Goal: Task Accomplishment & Management: Complete application form

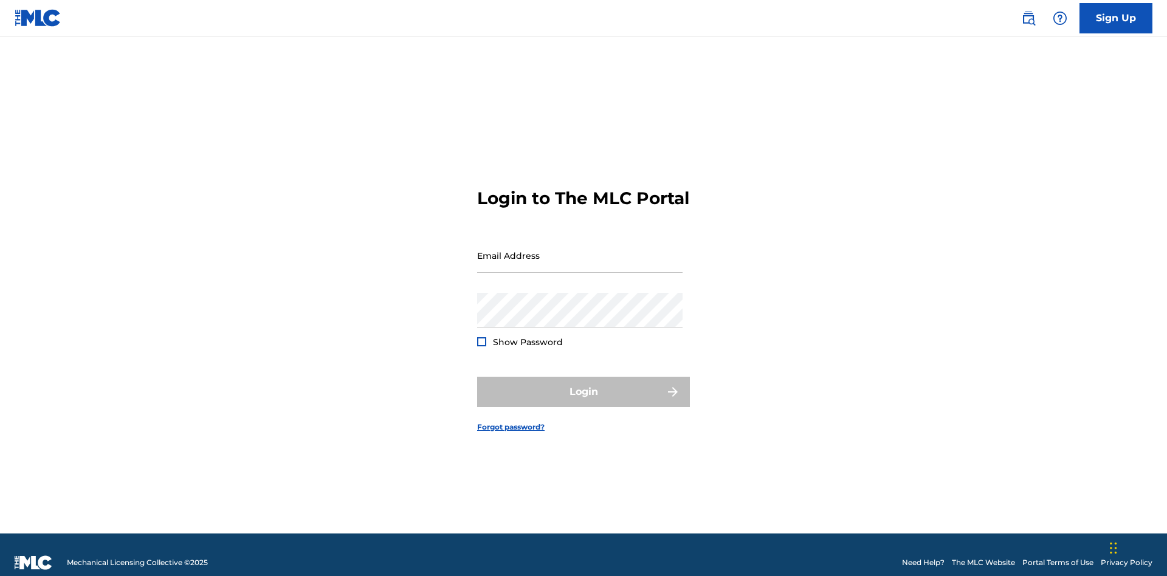
scroll to position [16, 0]
click at [580, 250] on input "Email Address" at bounding box center [579, 255] width 205 height 35
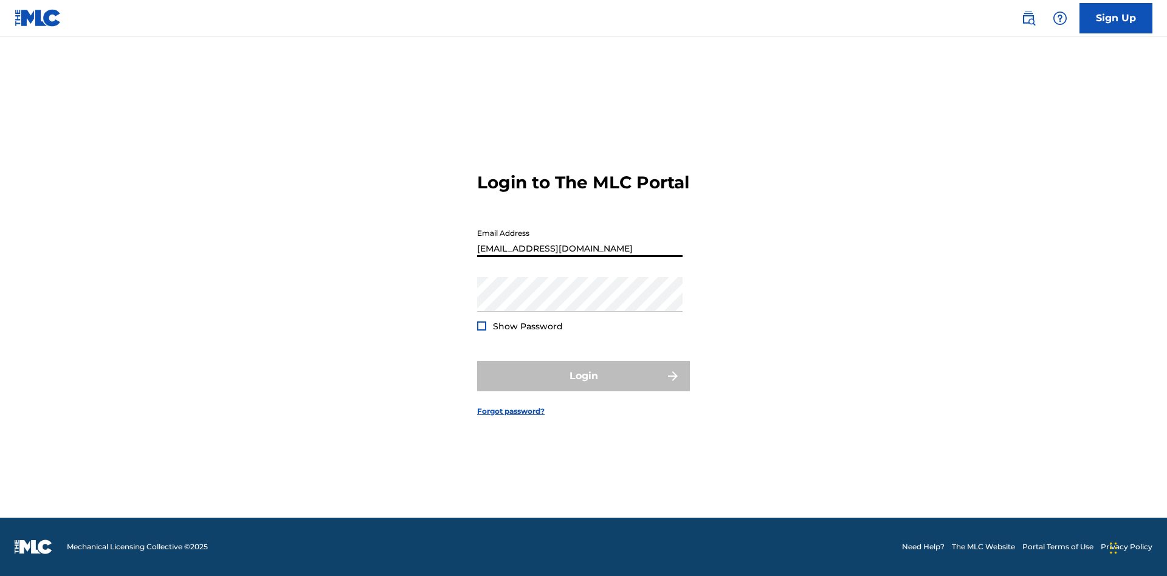
type input "[EMAIL_ADDRESS][DOMAIN_NAME]"
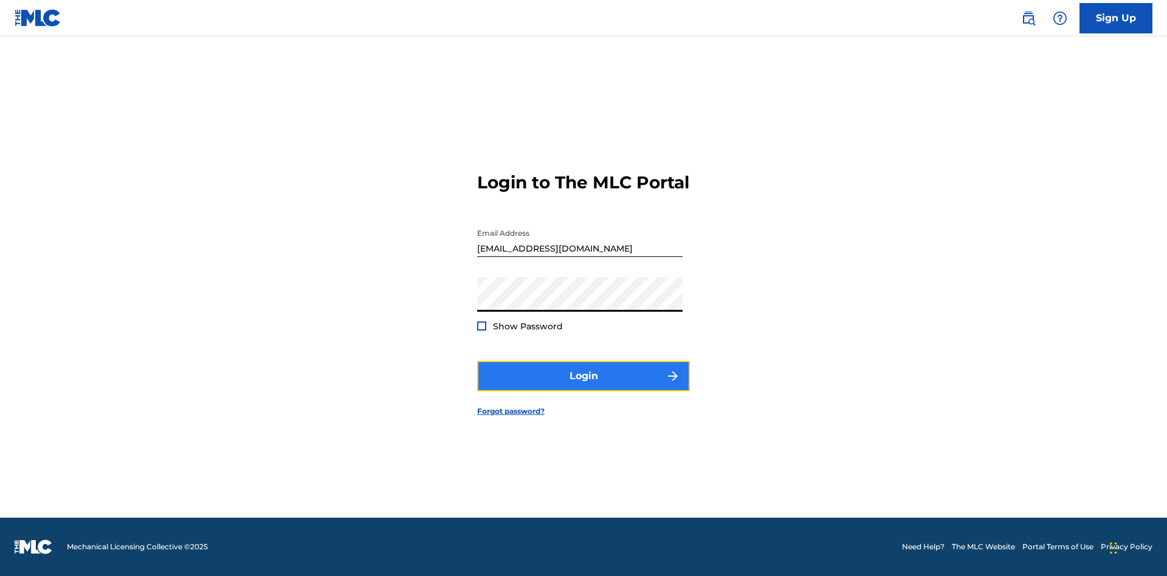
click at [583, 386] on button "Login" at bounding box center [583, 376] width 213 height 30
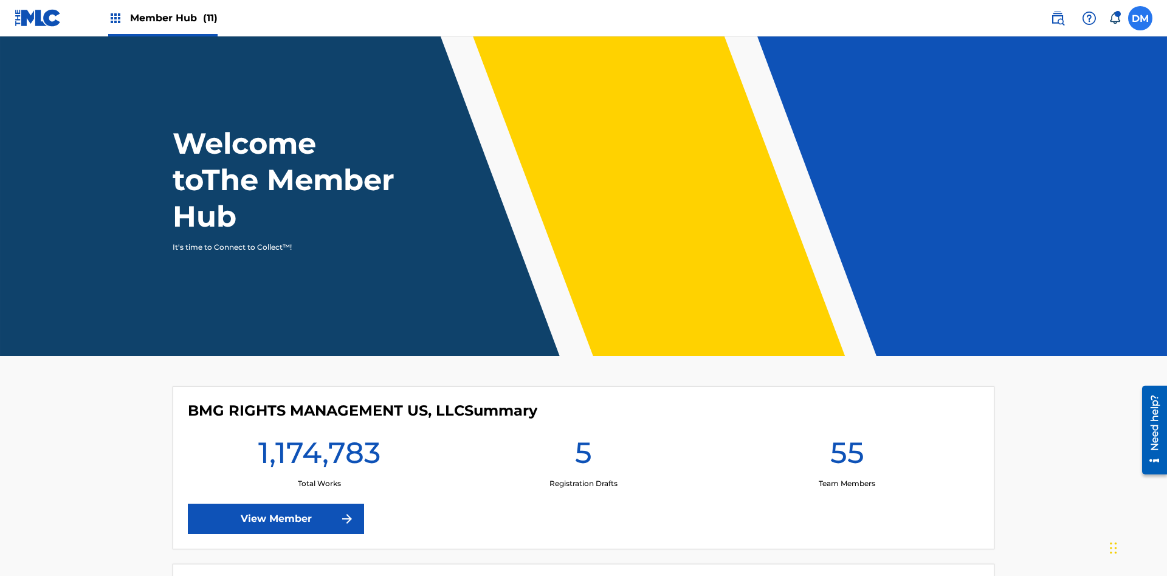
click at [1140, 18] on label at bounding box center [1140, 18] width 24 height 24
click at [1140, 18] on input "[PERSON_NAME] [PERSON_NAME] [PERSON_NAME][EMAIL_ADDRESS][DOMAIN_NAME] Notificat…" at bounding box center [1140, 18] width 0 height 0
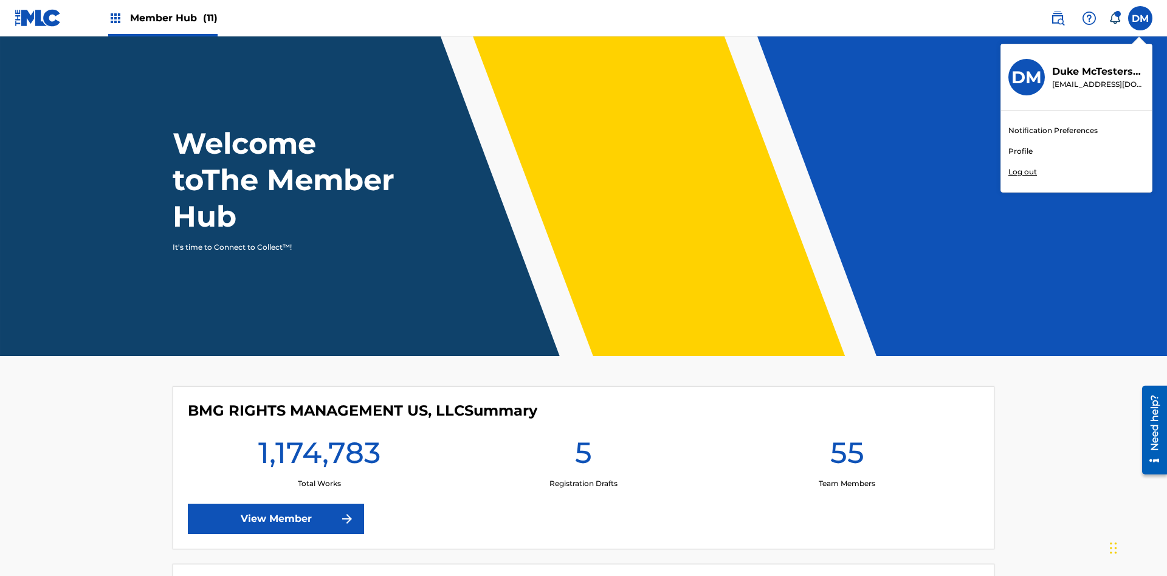
click at [1020, 151] on link "Profile" at bounding box center [1020, 151] width 24 height 11
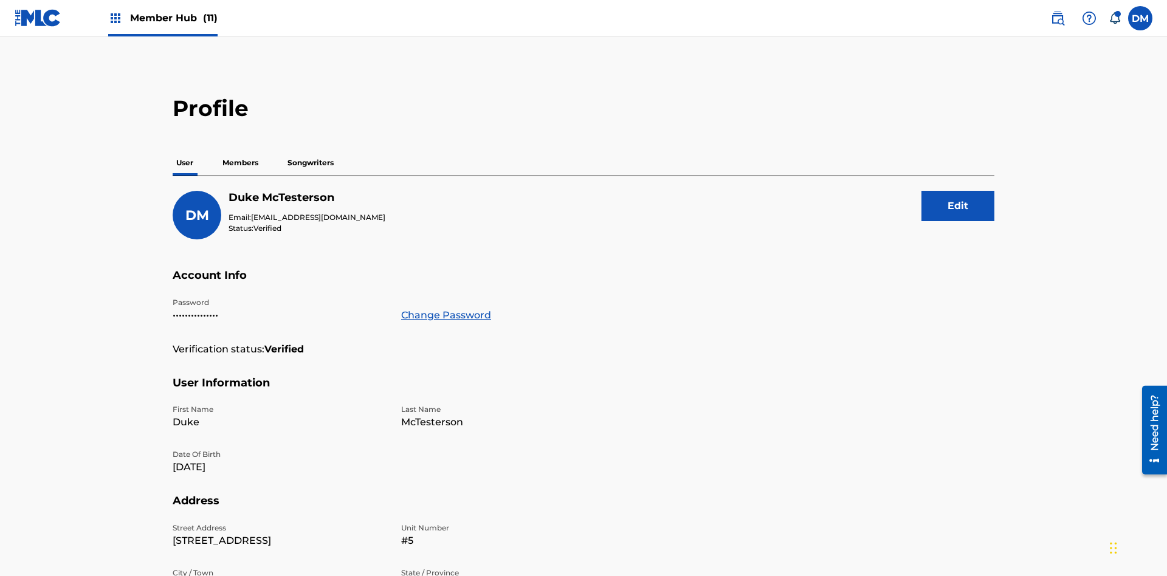
click at [241, 150] on p "Members" at bounding box center [240, 163] width 43 height 26
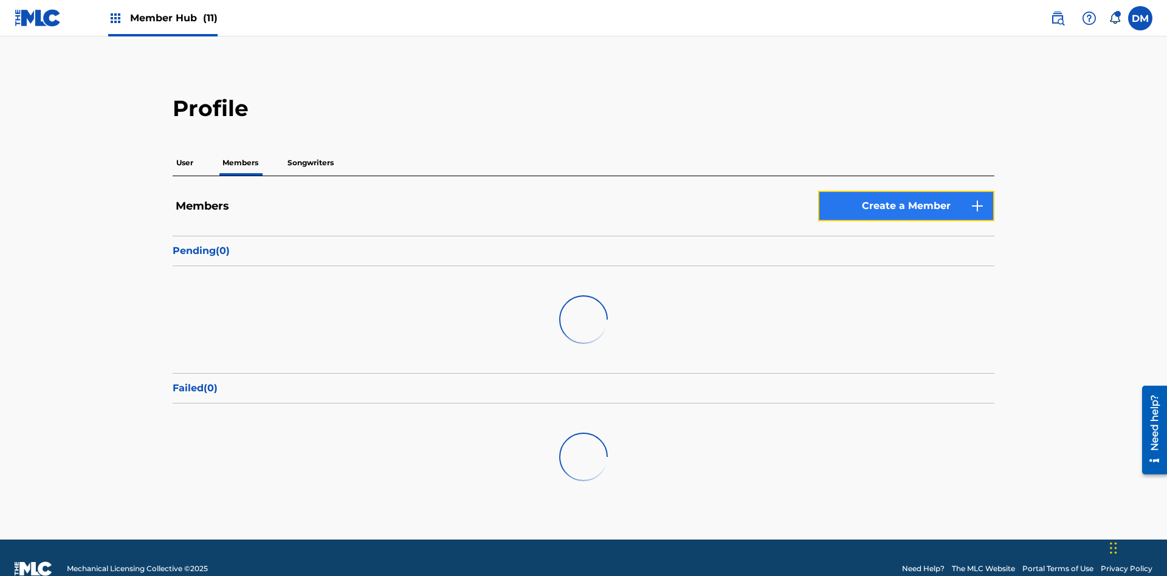
click at [906, 191] on link "Create a Member" at bounding box center [906, 206] width 176 height 30
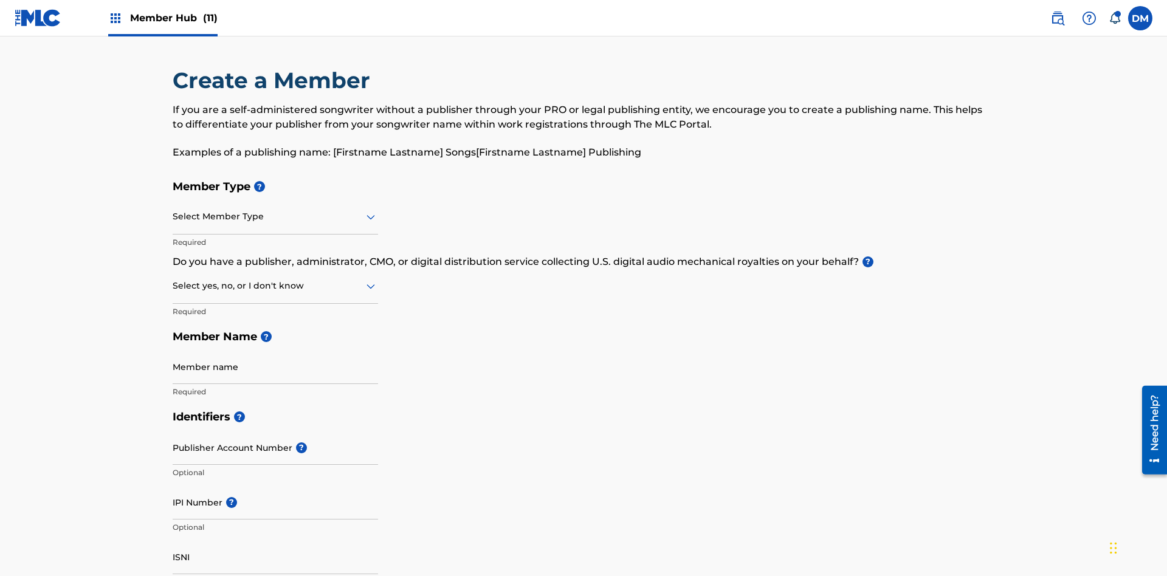
click at [173, 210] on input "text" at bounding box center [174, 216] width 2 height 13
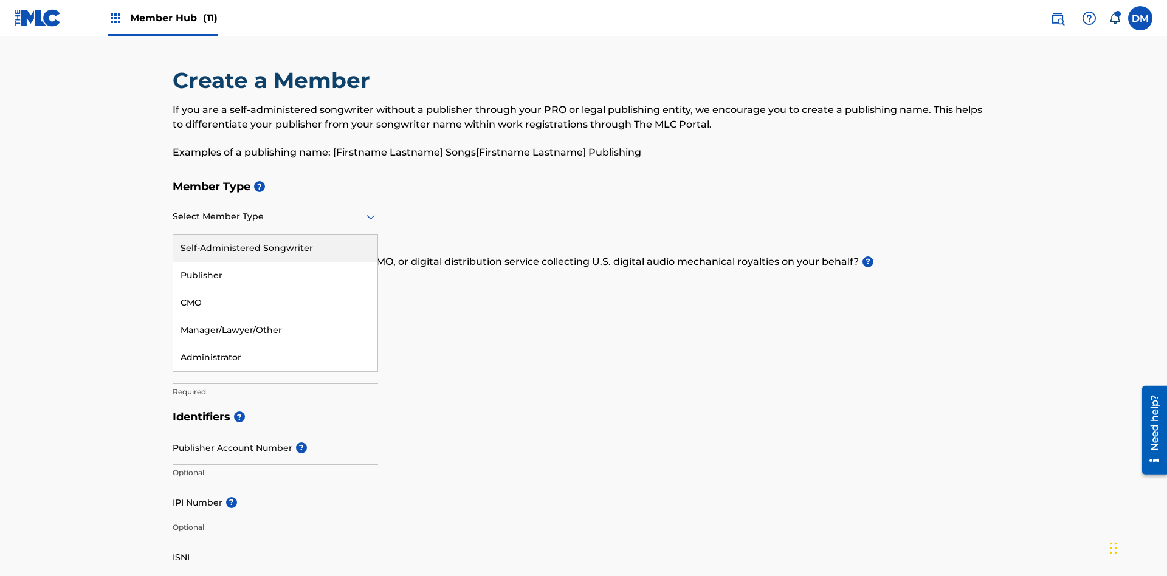
scroll to position [137, 0]
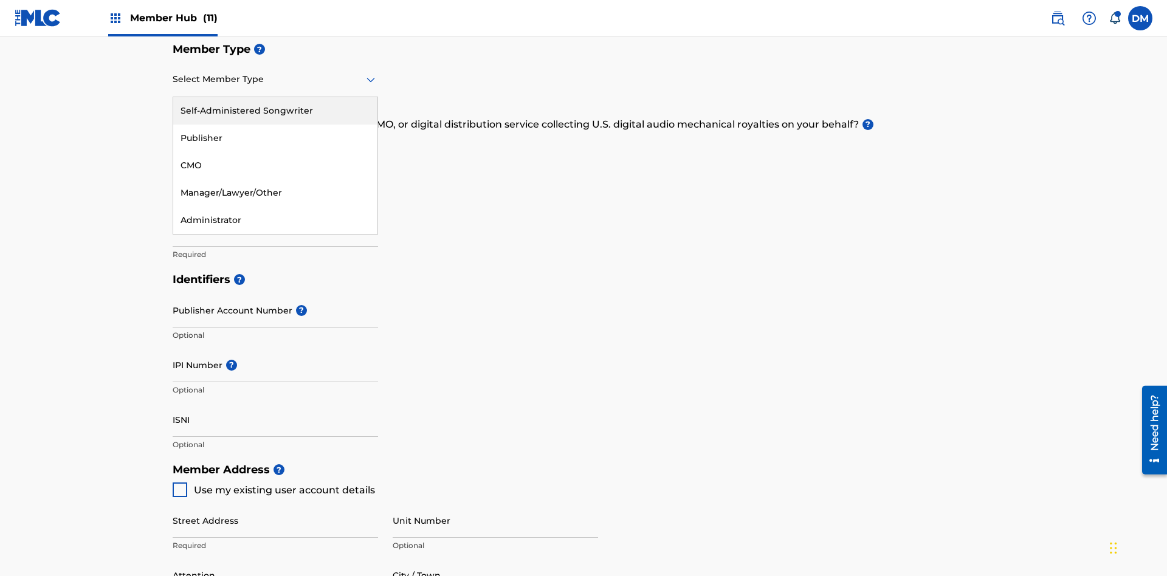
click at [275, 138] on div "Publisher" at bounding box center [275, 138] width 204 height 27
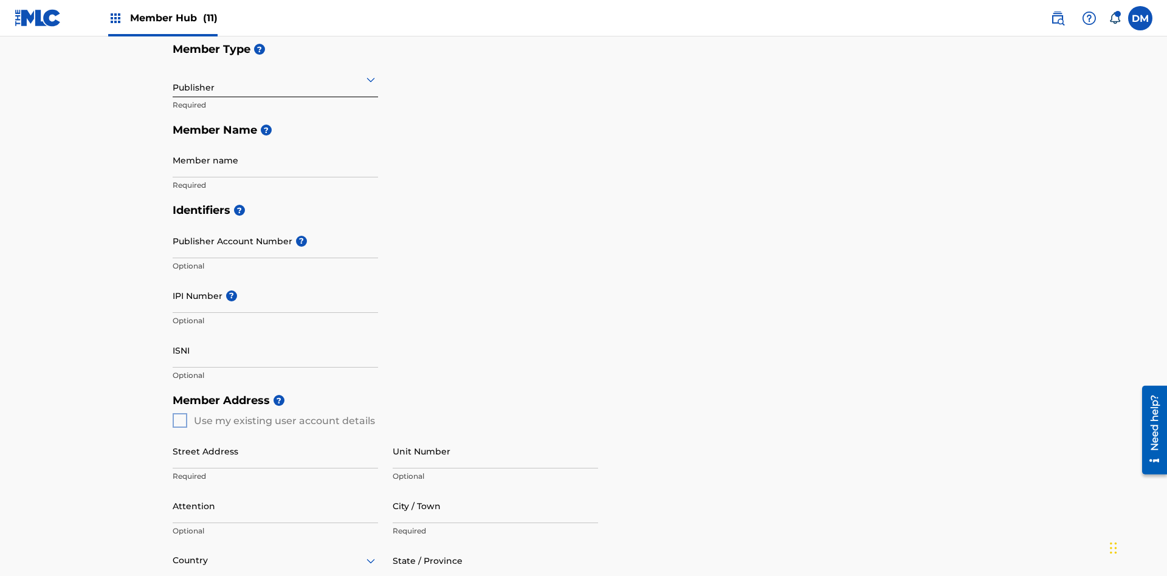
click at [173, 79] on input "text" at bounding box center [174, 79] width 2 height 13
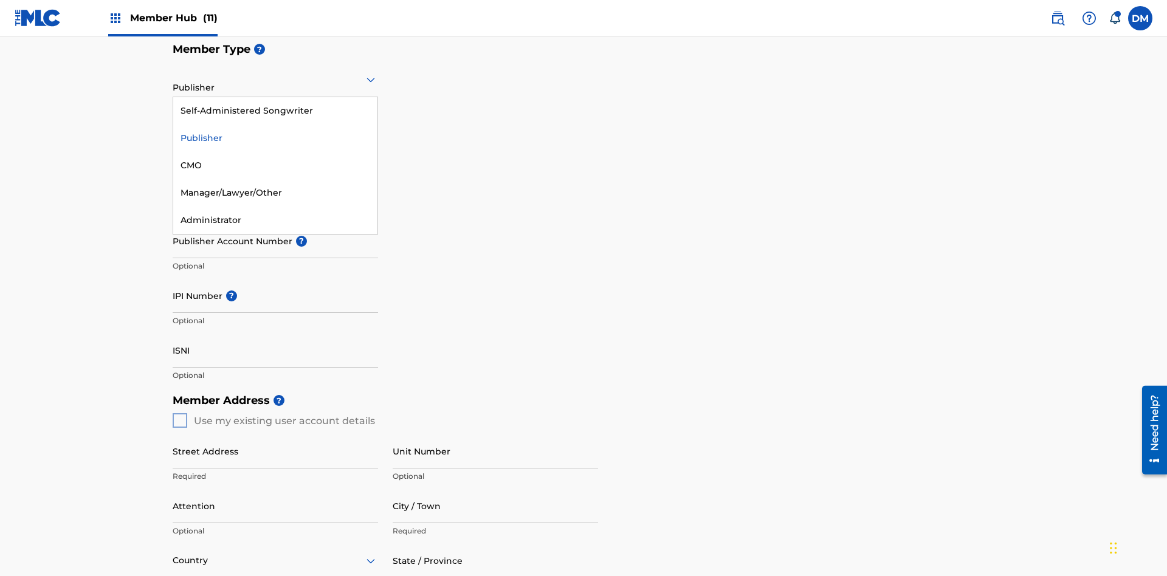
click at [275, 165] on div "CMO" at bounding box center [275, 165] width 204 height 27
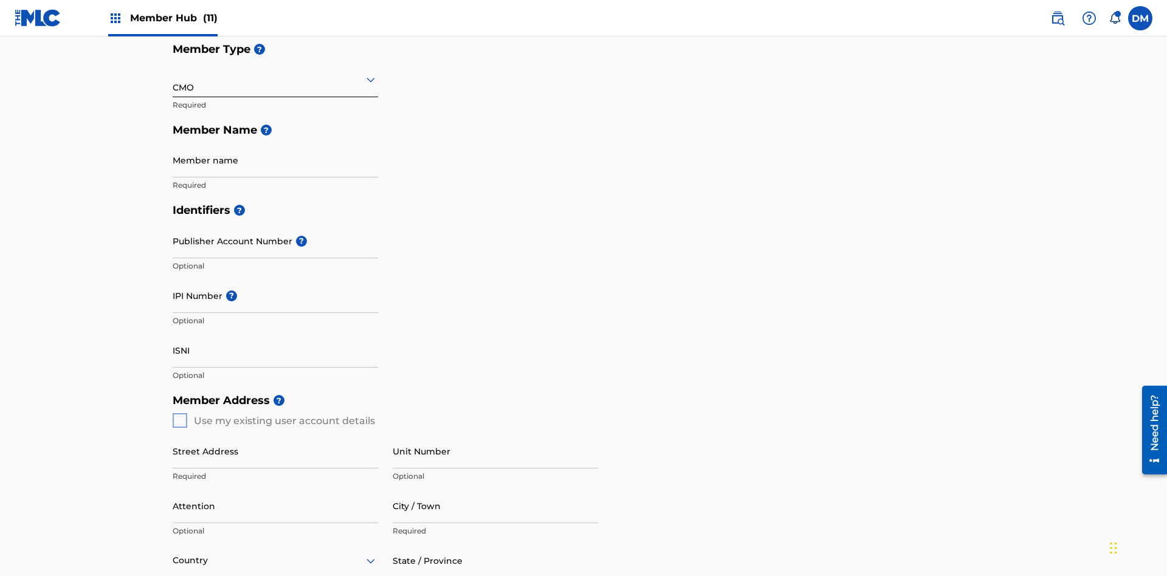
click at [173, 79] on input "text" at bounding box center [174, 79] width 2 height 13
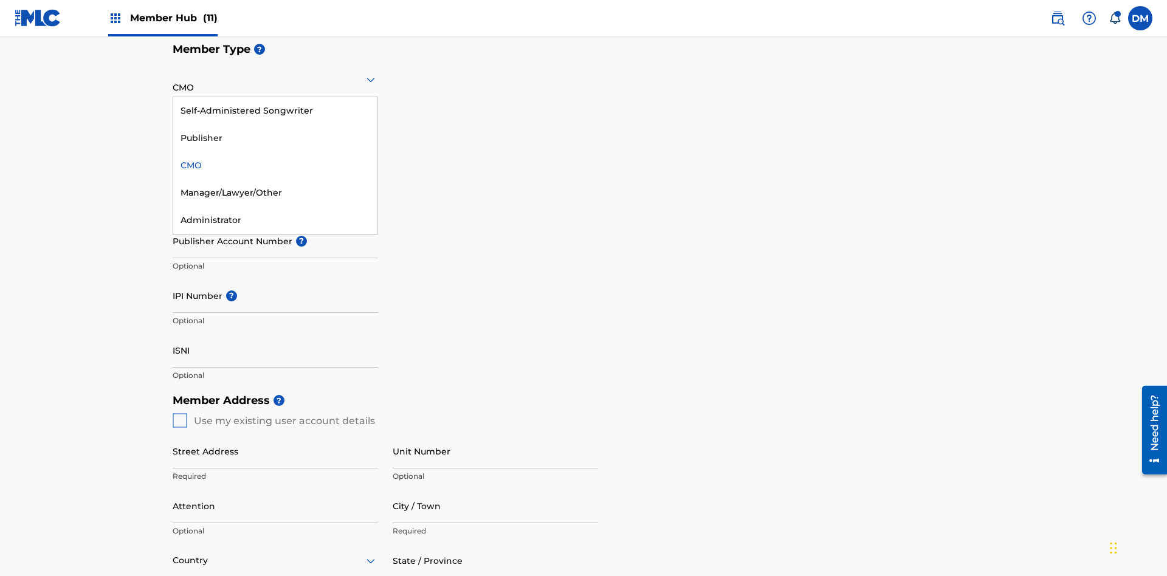
click at [275, 111] on div "Self-Administered Songwriter" at bounding box center [275, 110] width 204 height 27
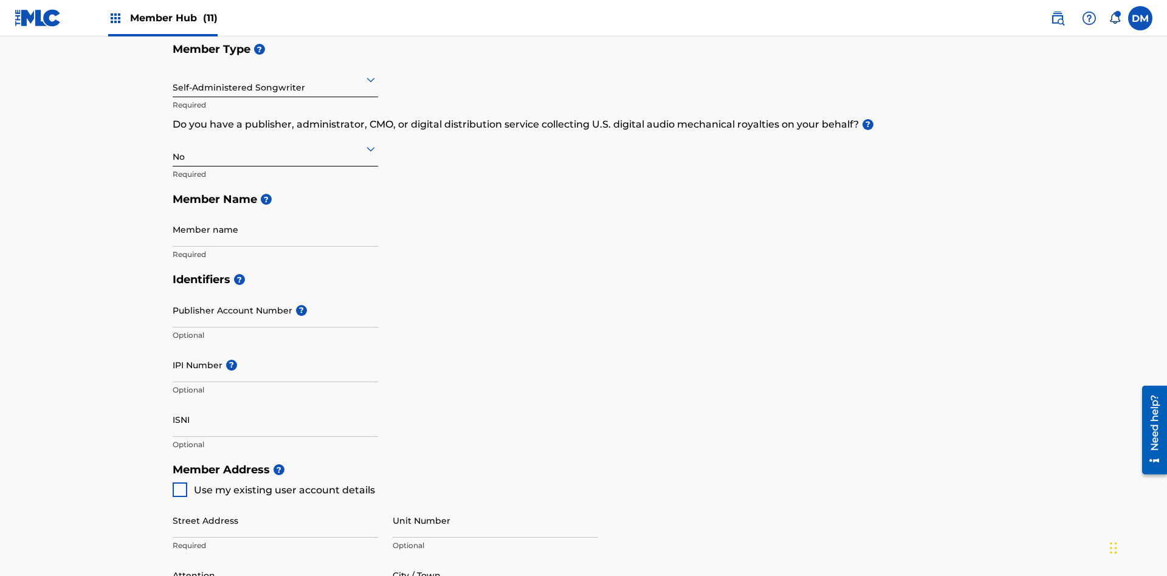
scroll to position [547, 0]
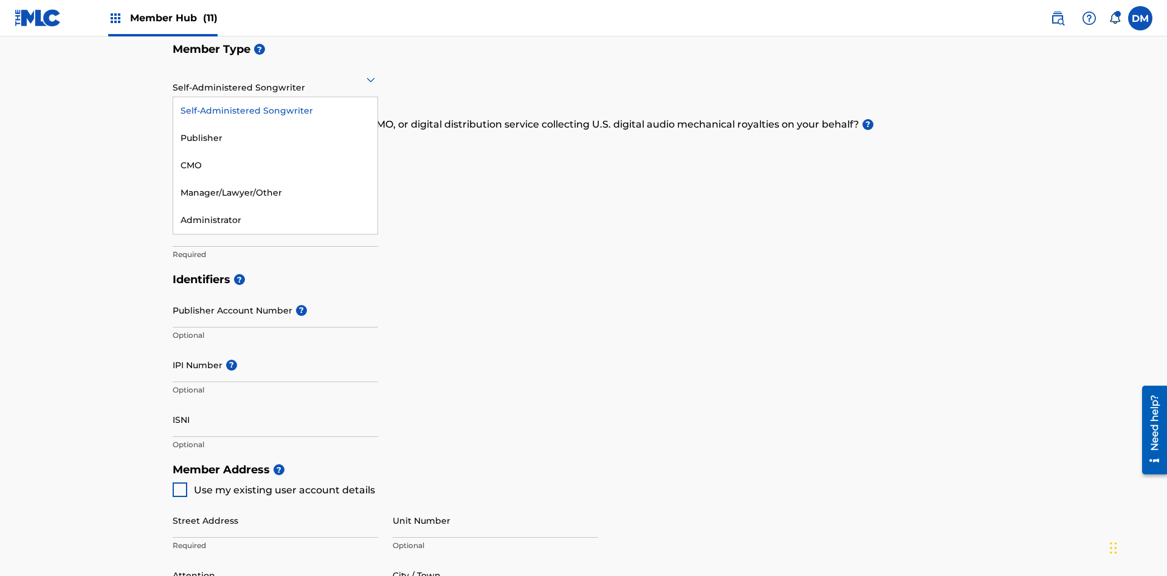
click at [275, 193] on div "Manager/Lawyer/Other" at bounding box center [275, 192] width 204 height 27
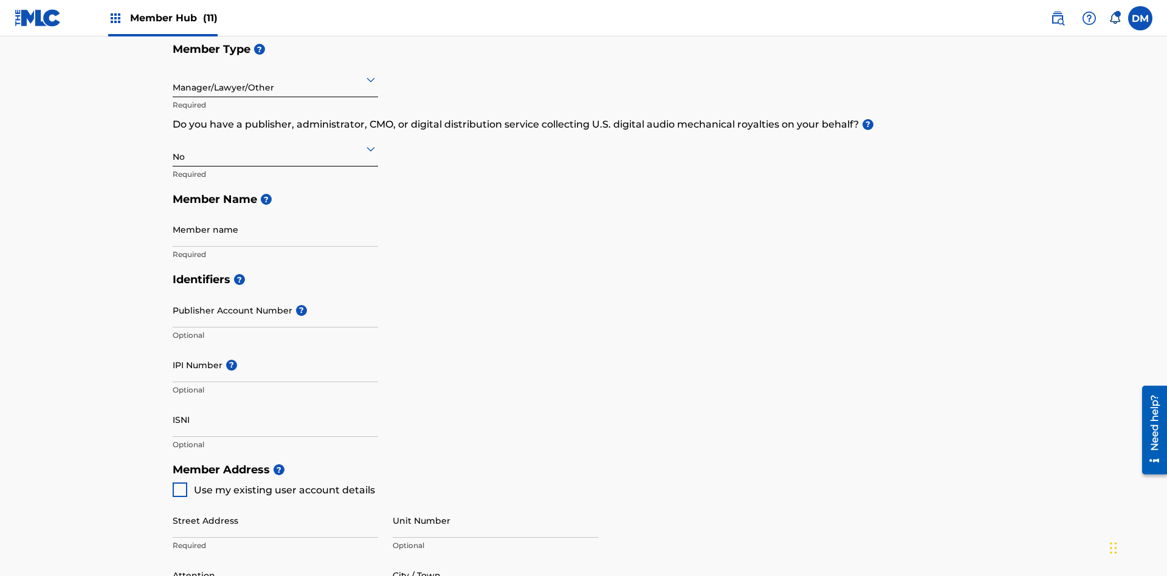
scroll to position [547, 0]
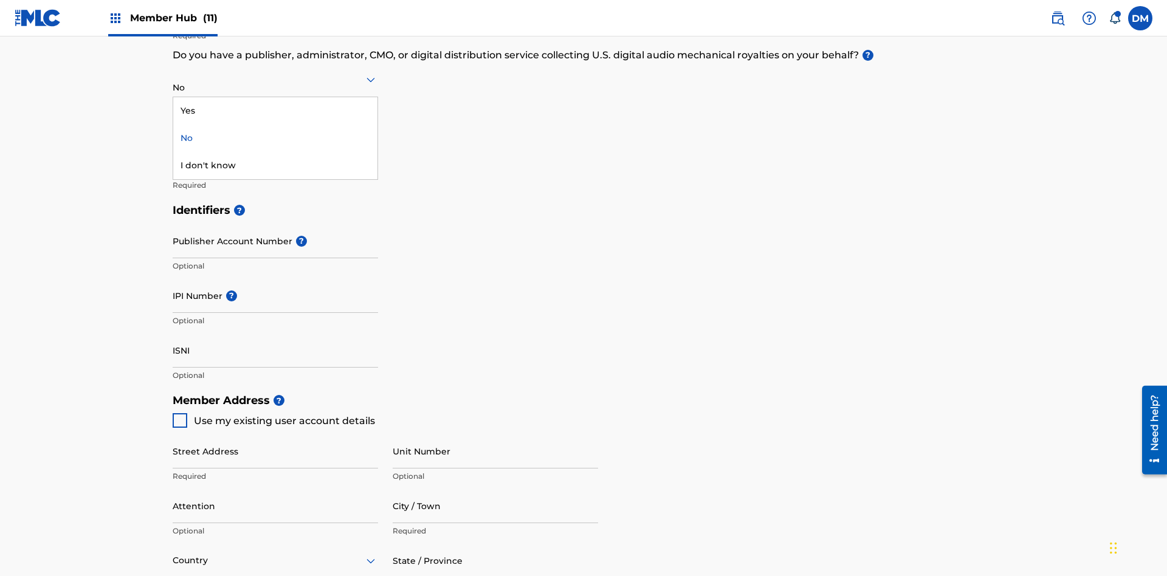
click at [275, 111] on div "Yes" at bounding box center [275, 110] width 204 height 27
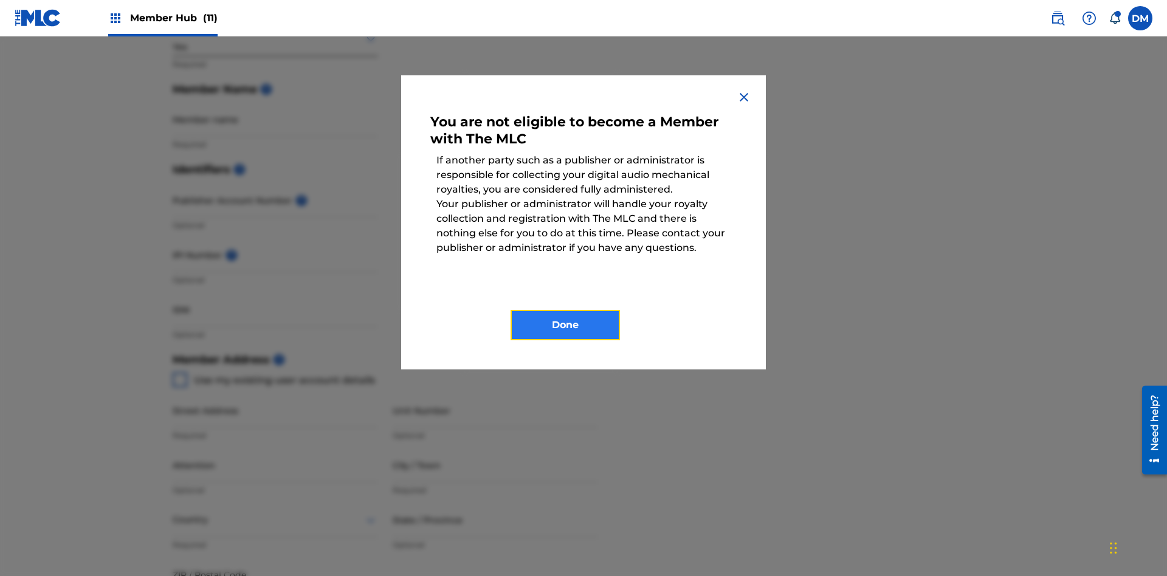
click at [565, 325] on button "Done" at bounding box center [564, 325] width 109 height 30
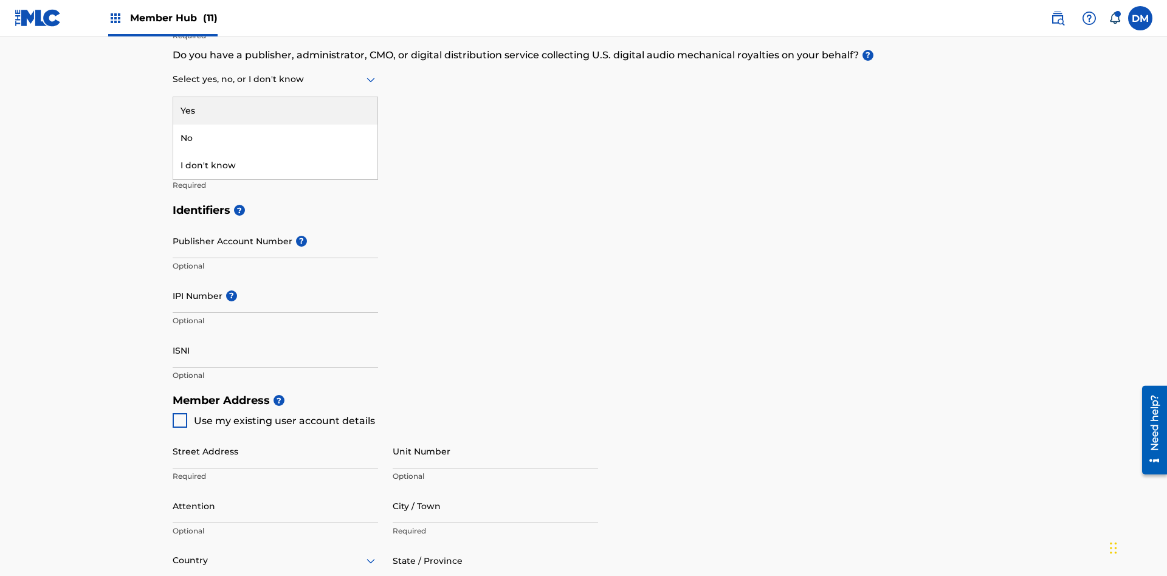
click at [275, 165] on div "I don't know" at bounding box center [275, 165] width 204 height 27
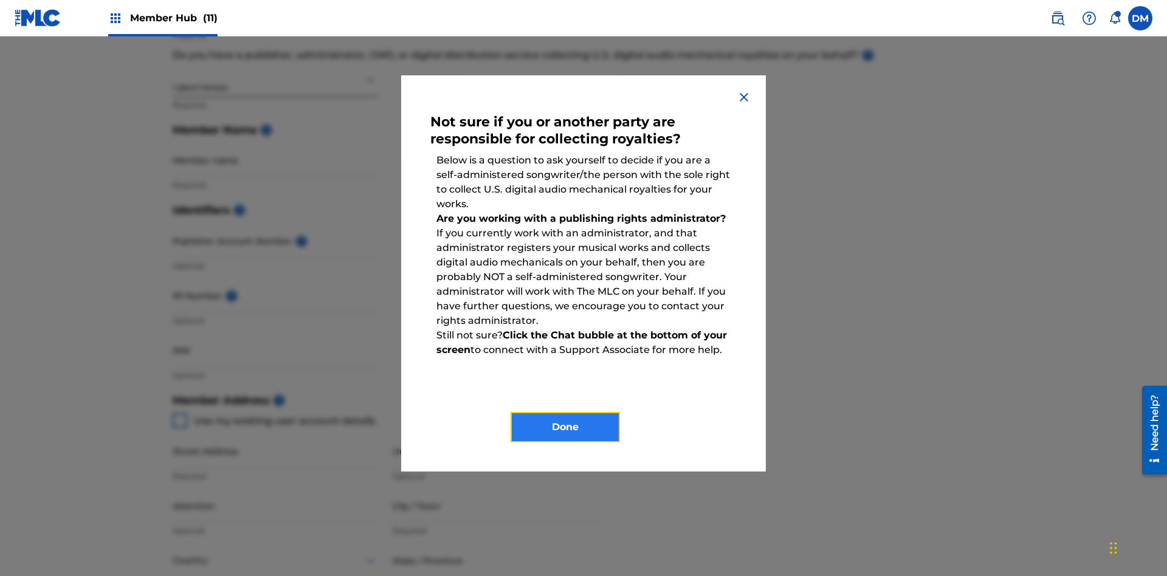
click at [565, 427] on button "Done" at bounding box center [564, 427] width 109 height 30
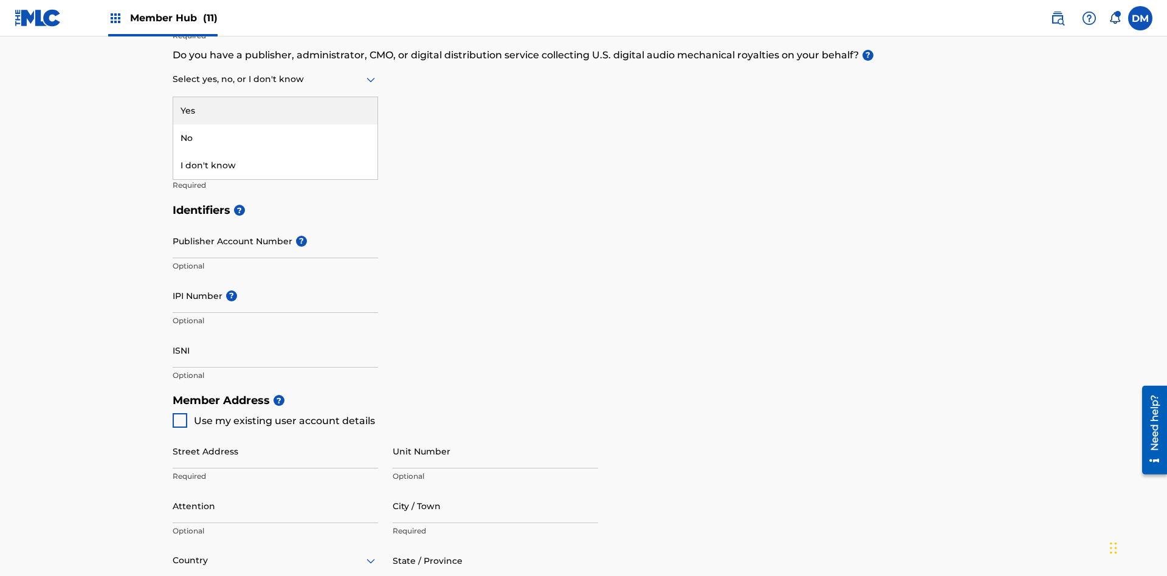
click at [275, 138] on div "No" at bounding box center [275, 138] width 204 height 27
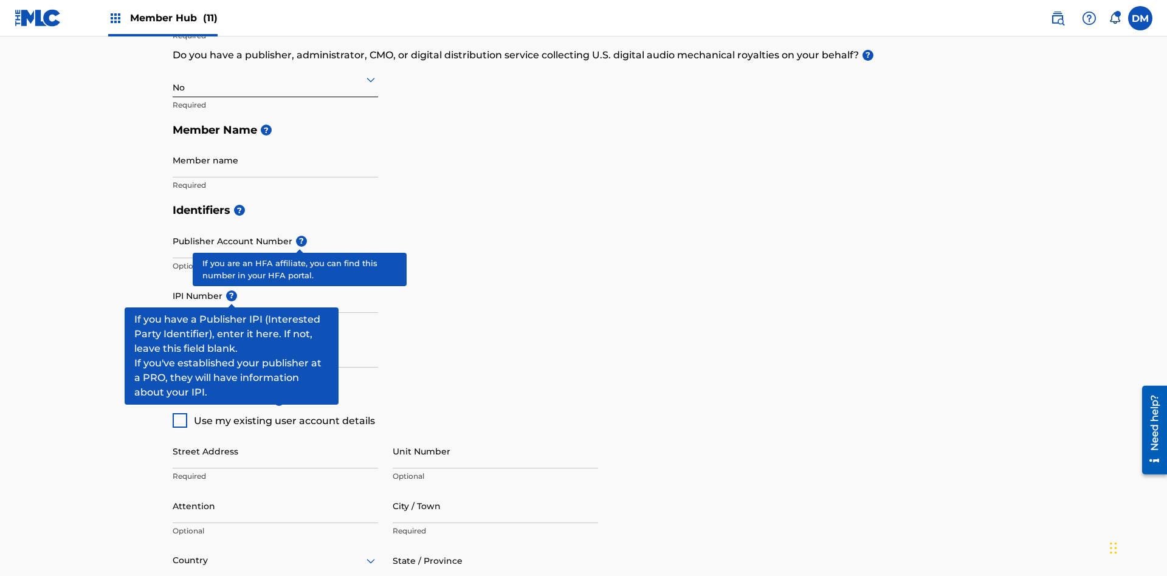
scroll to position [424, 0]
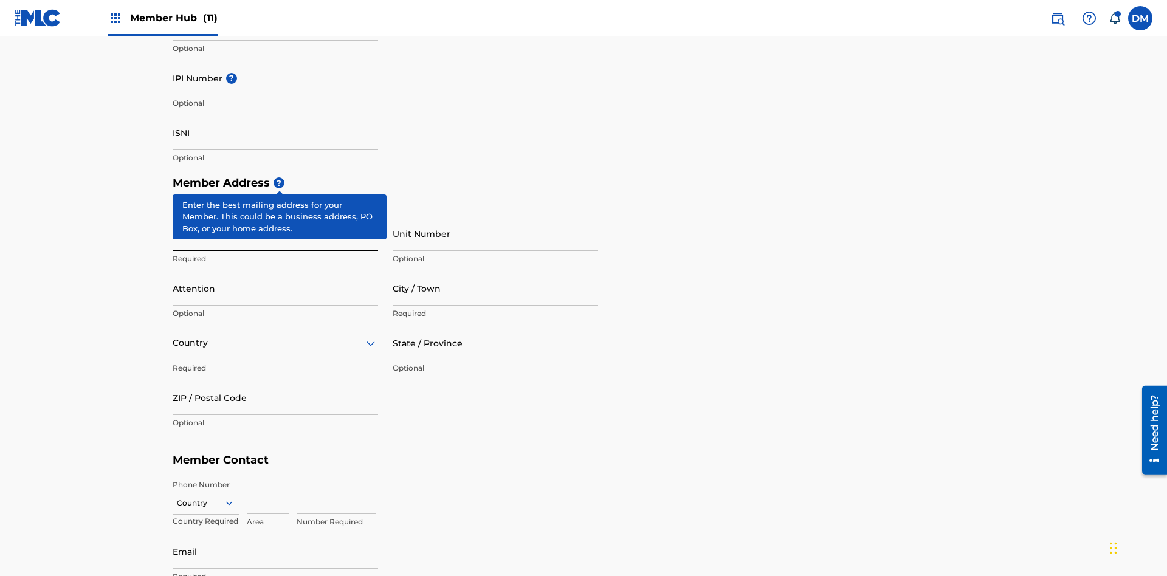
type input "Z2025.09.20.04.29.23"
click at [275, 216] on input "Street Address" at bounding box center [275, 233] width 205 height 35
type input "[STREET_ADDRESS]"
click at [495, 216] on input "Unit Number" at bounding box center [495, 233] width 205 height 35
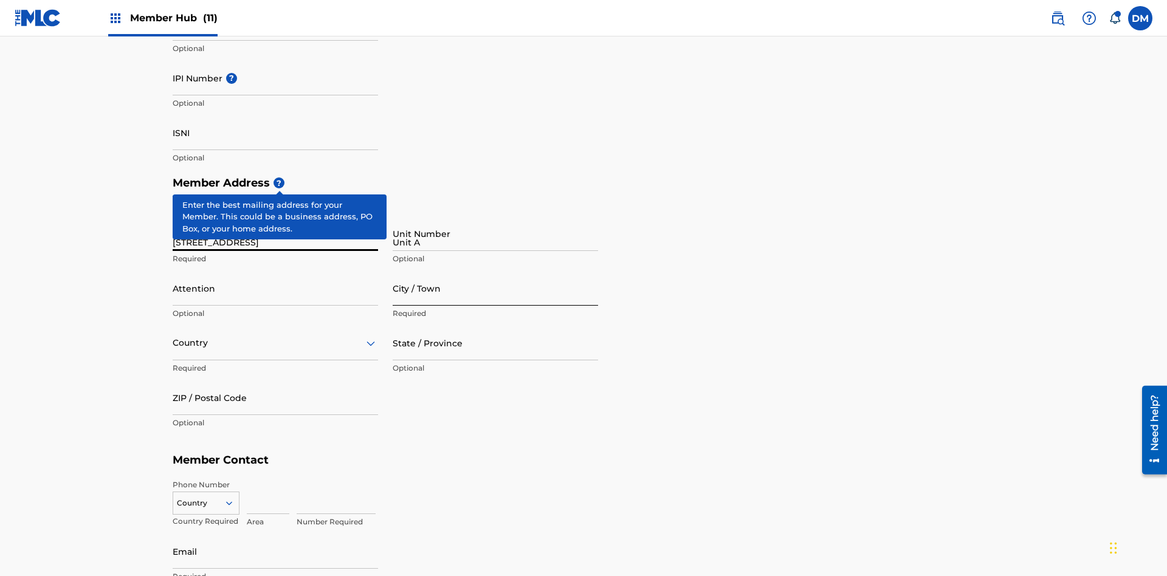
type input "Unit A"
click at [275, 271] on input "Attention" at bounding box center [275, 288] width 205 height 35
type input "[PERSON_NAME]"
click at [495, 271] on input "City / Town" at bounding box center [495, 288] width 205 height 35
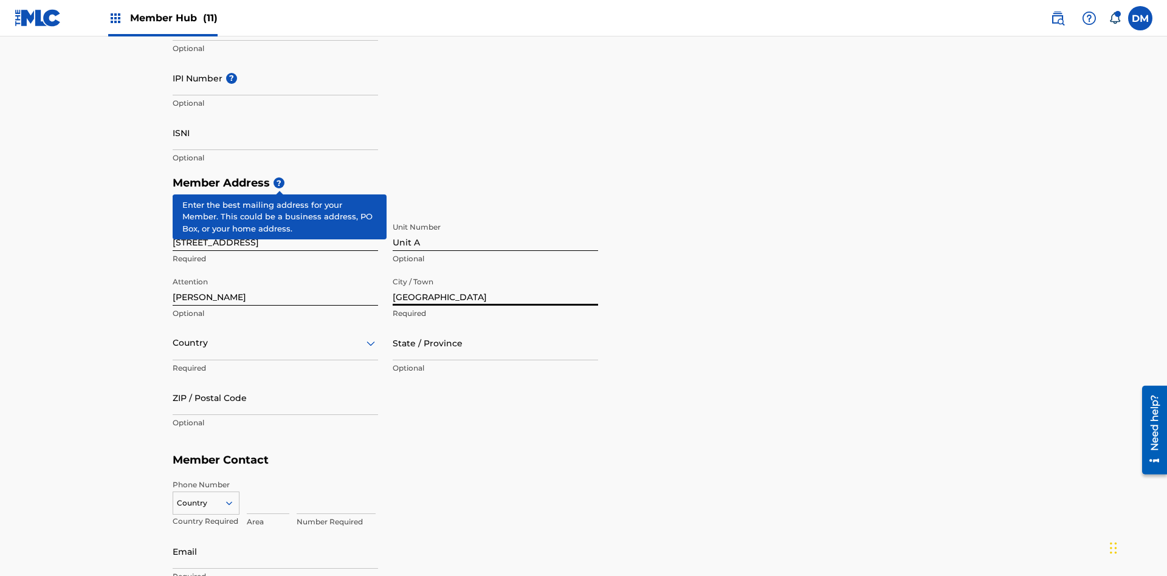
type input "[GEOGRAPHIC_DATA]"
click at [173, 337] on input "text" at bounding box center [174, 343] width 2 height 13
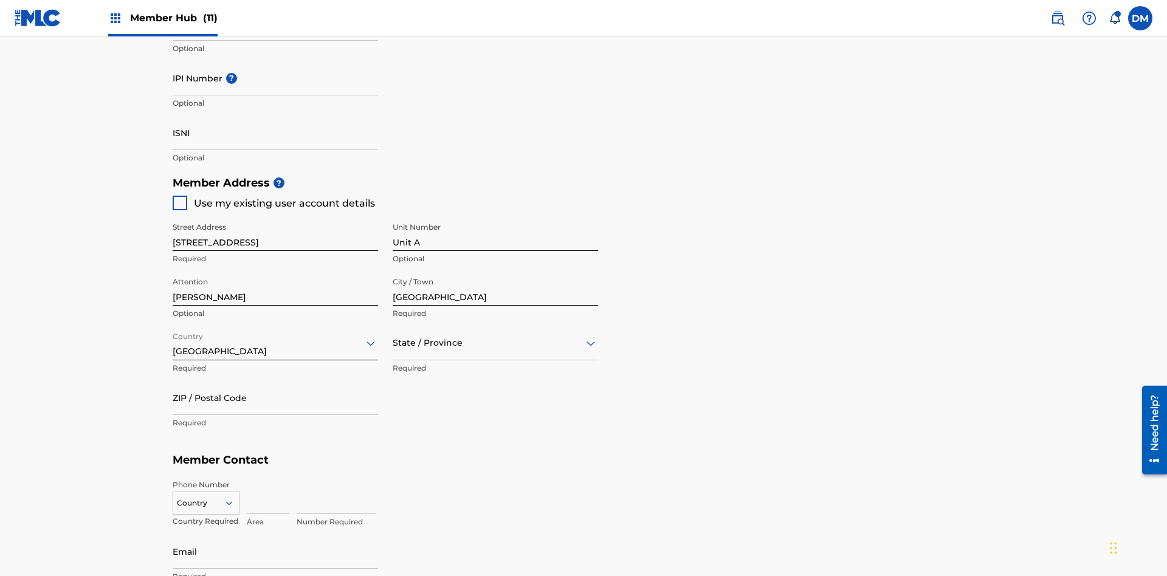
click at [393, 337] on input "text" at bounding box center [394, 343] width 2 height 13
click at [275, 380] on input "ZIP / Postal Code" at bounding box center [275, 397] width 205 height 35
type input "43140"
click at [234, 498] on icon at bounding box center [229, 503] width 11 height 11
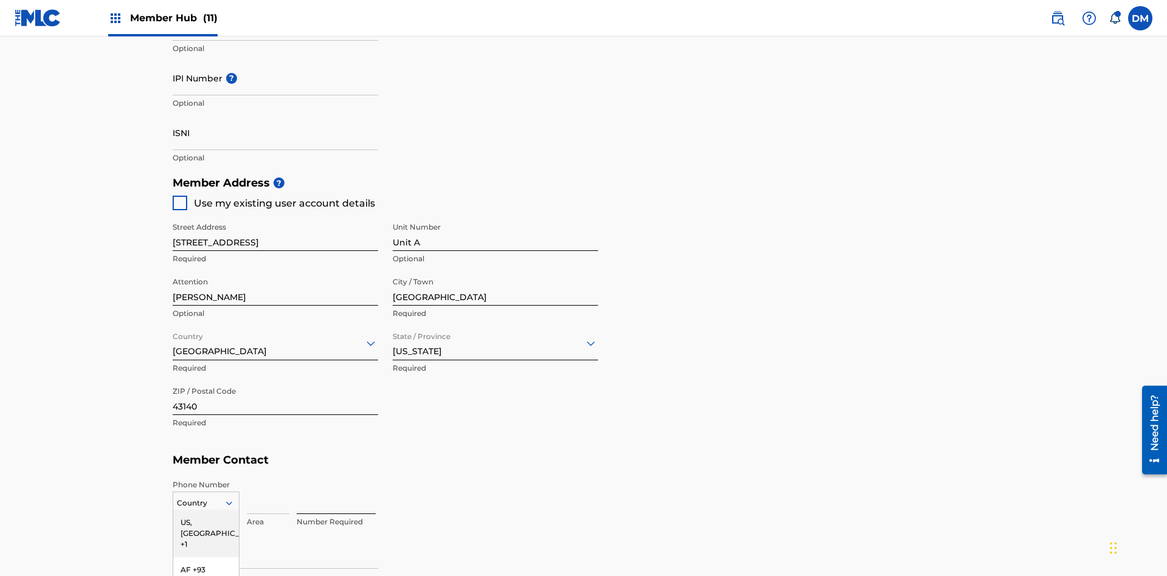
click at [206, 510] on div "US, [GEOGRAPHIC_DATA] +1" at bounding box center [206, 533] width 66 height 47
click at [268, 479] on input at bounding box center [268, 496] width 43 height 35
click at [336, 479] on input at bounding box center [336, 496] width 79 height 35
click at [275, 534] on input "Email" at bounding box center [275, 551] width 205 height 35
click at [275, 41] on input "Publisher Account Number ?" at bounding box center [275, 23] width 205 height 35
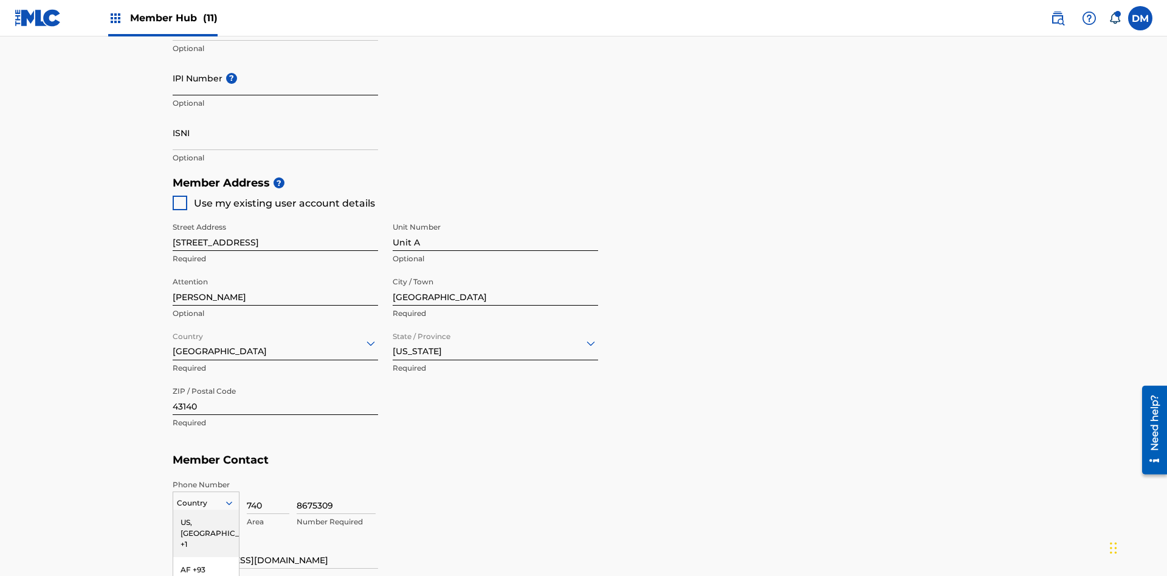
click at [275, 91] on input "IPI Number ?" at bounding box center [275, 78] width 205 height 35
click at [275, 115] on input "ISNI" at bounding box center [275, 132] width 205 height 35
